Goal: Information Seeking & Learning: Learn about a topic

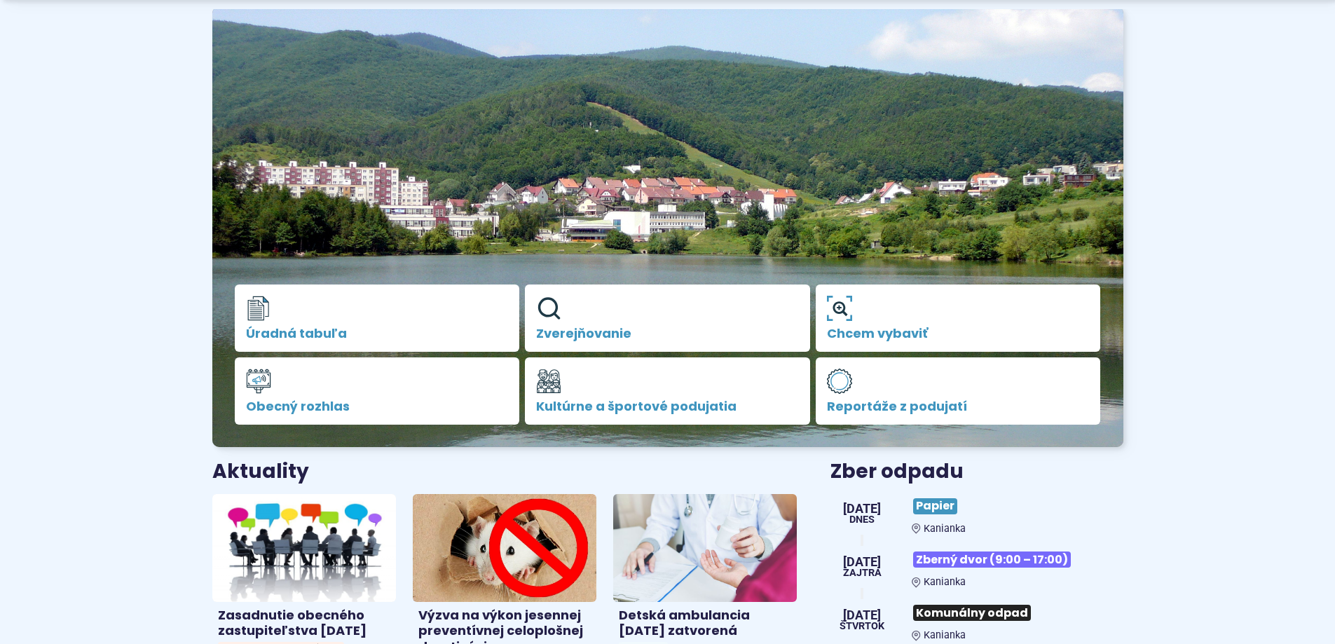
scroll to position [280, 0]
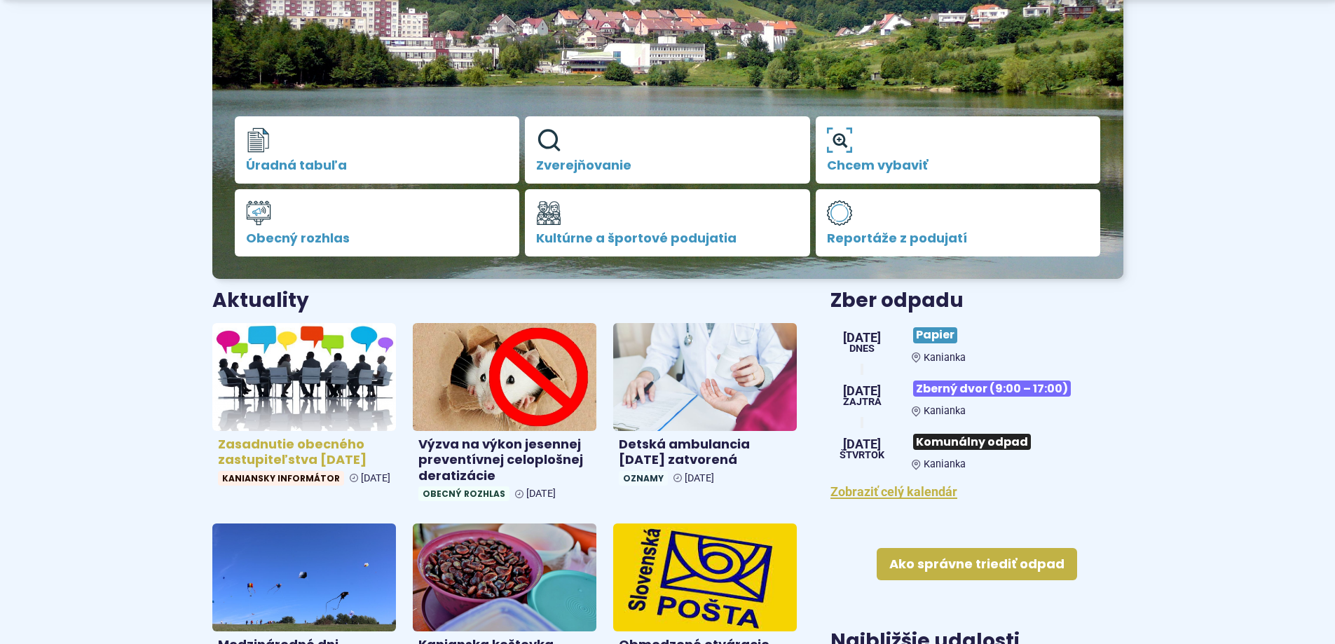
click at [301, 386] on img at bounding box center [304, 377] width 212 height 124
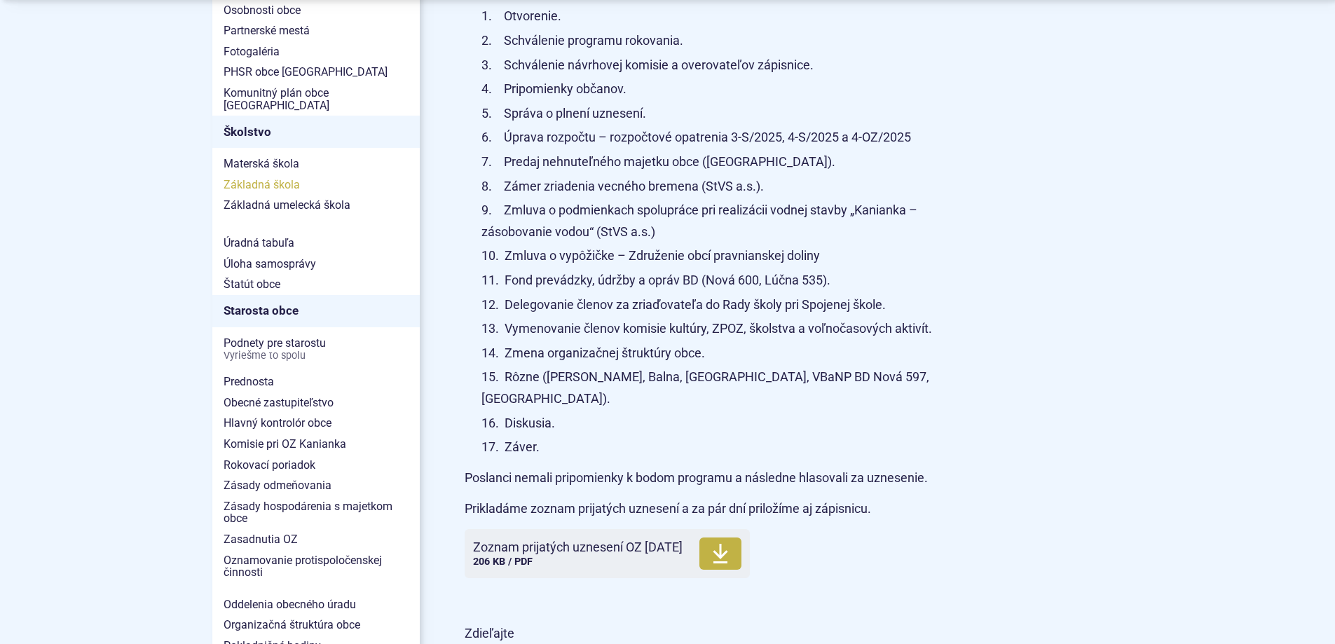
scroll to position [771, 0]
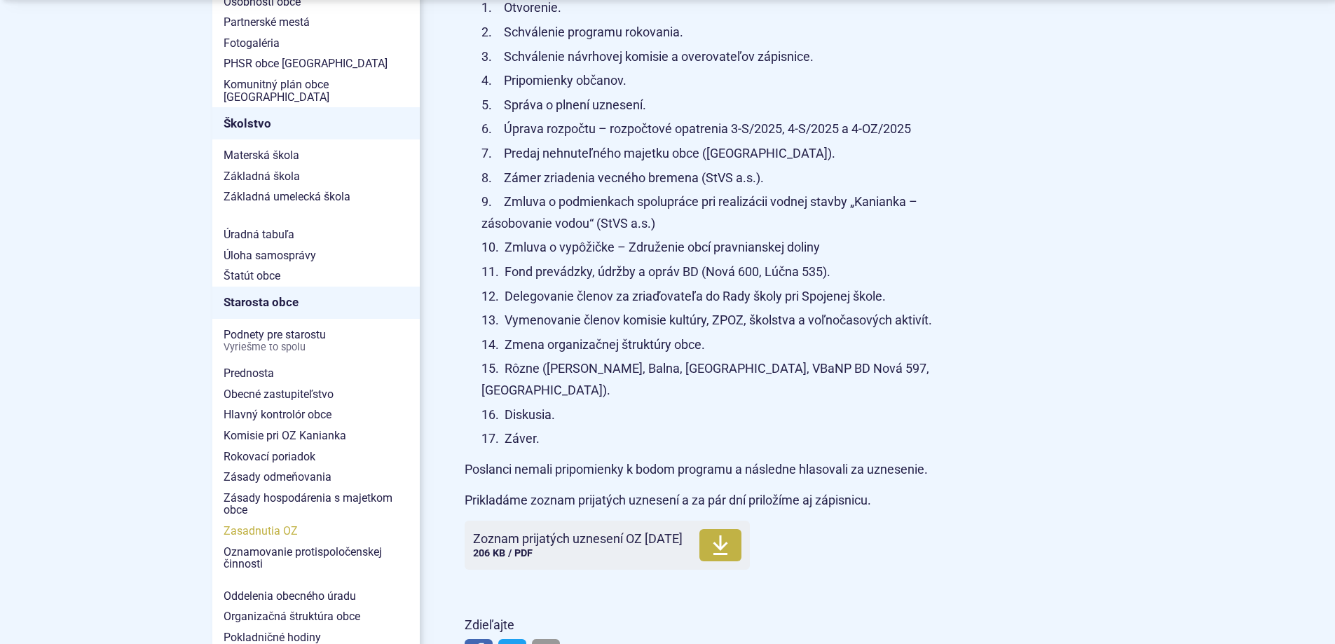
click at [264, 521] on span "Zasadnutia OZ" at bounding box center [316, 531] width 185 height 21
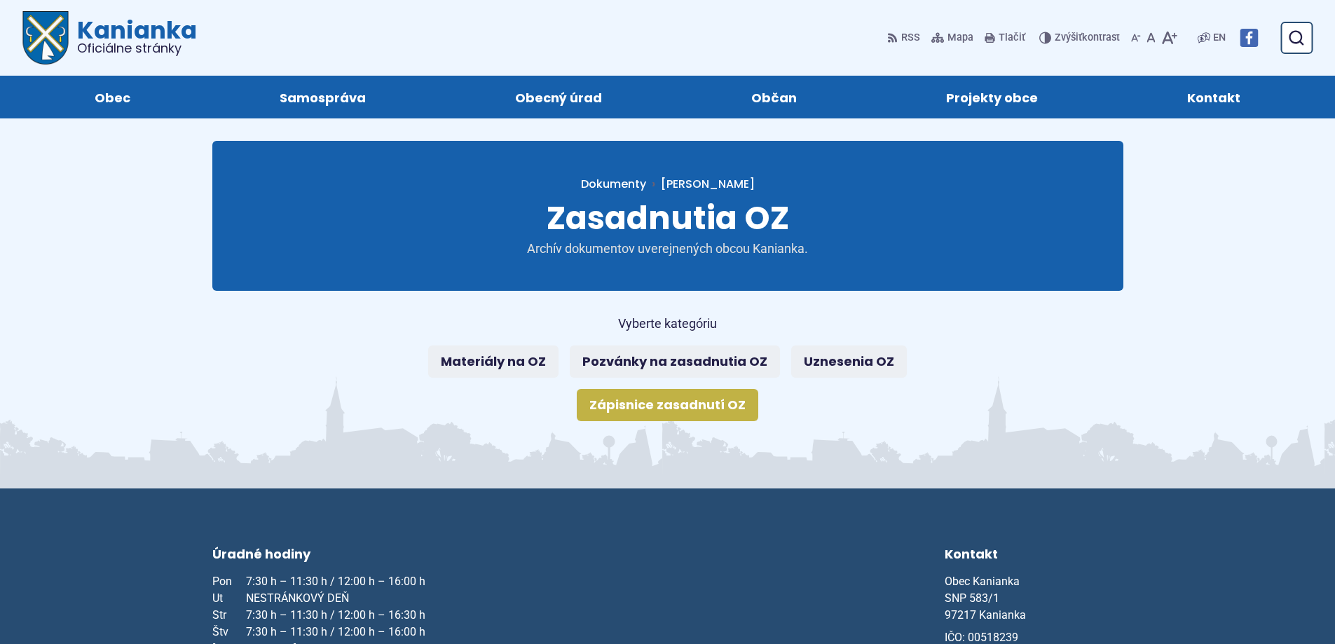
click at [668, 404] on link "Zápisnice zasadnutí OZ" at bounding box center [668, 405] width 182 height 32
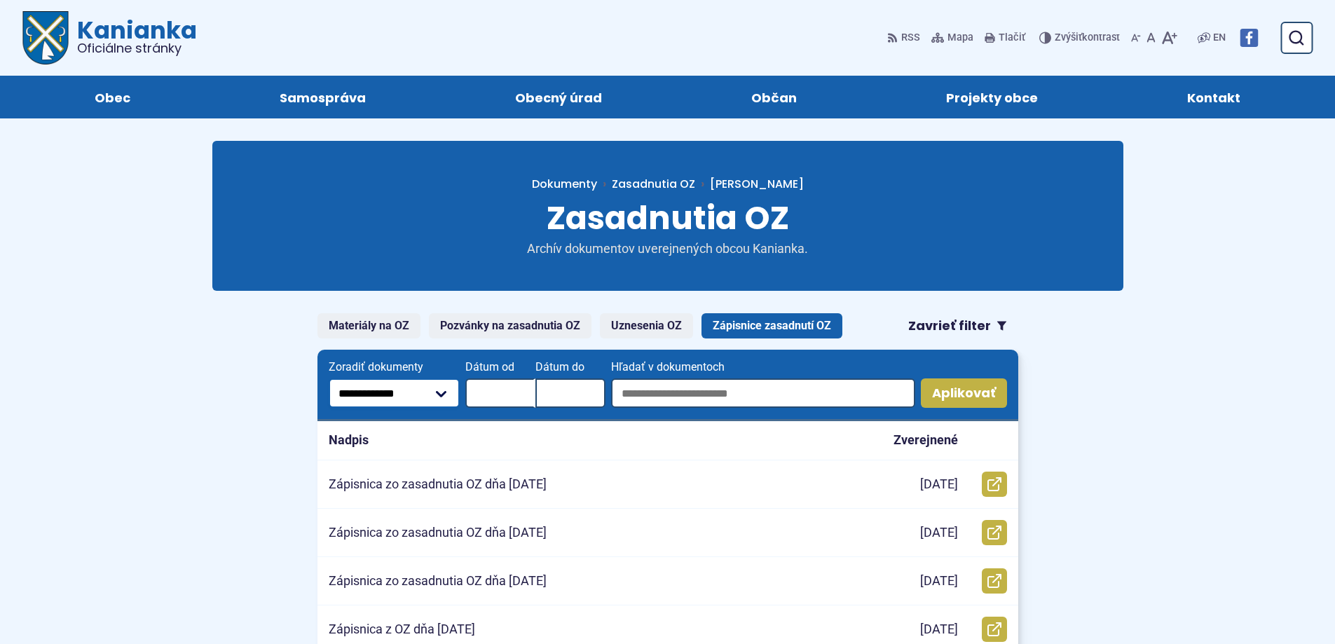
drag, startPoint x: 79, startPoint y: 349, endPoint x: 0, endPoint y: 315, distance: 86.3
drag, startPoint x: 0, startPoint y: 315, endPoint x: 1165, endPoint y: 514, distance: 1181.9
